Goal: Find specific page/section

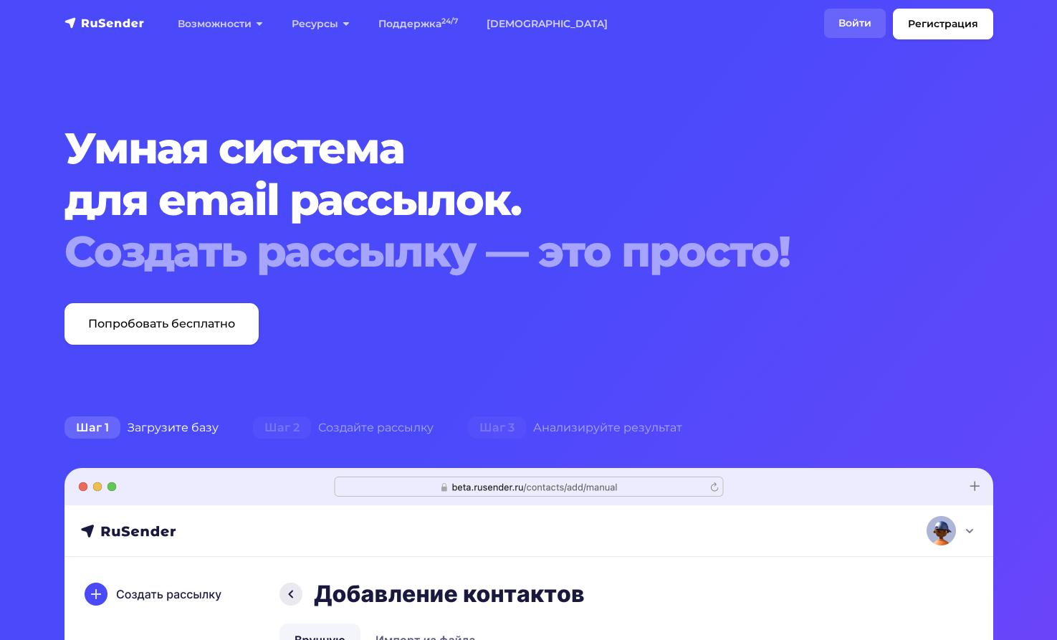
click at [843, 21] on link "Войти" at bounding box center [855, 23] width 62 height 29
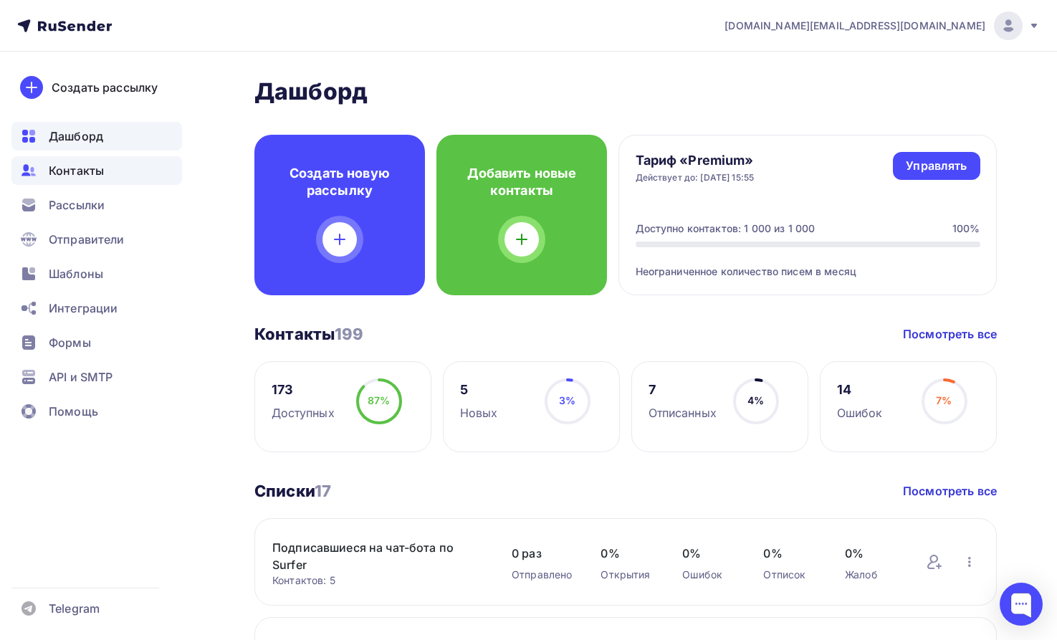
click at [80, 168] on span "Контакты" at bounding box center [76, 170] width 55 height 17
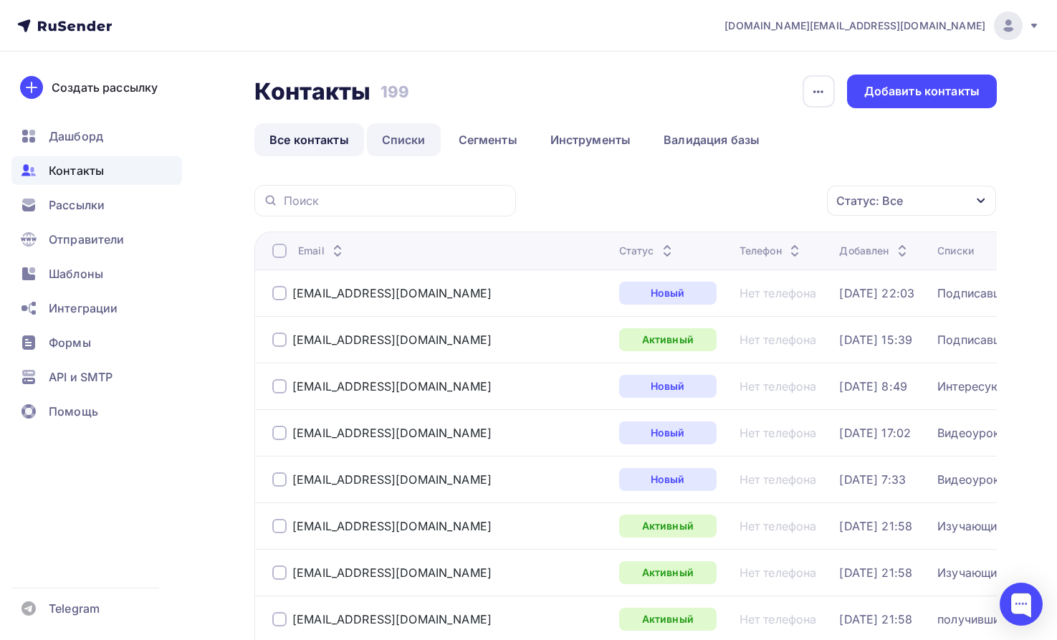
click at [414, 137] on link "Списки" at bounding box center [404, 139] width 74 height 33
